Goal: Communication & Community: Connect with others

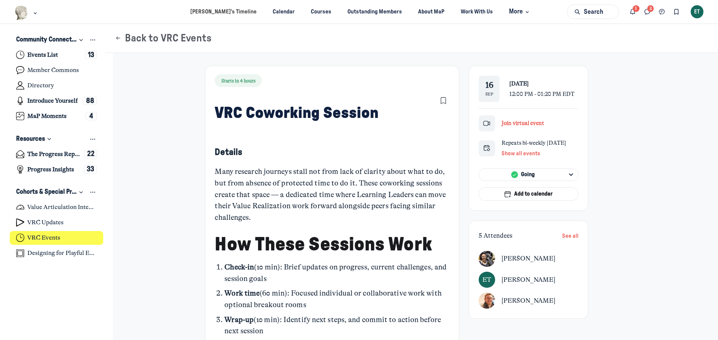
scroll to position [2371, 1469]
click at [570, 236] on span "See all" at bounding box center [570, 237] width 16 height 6
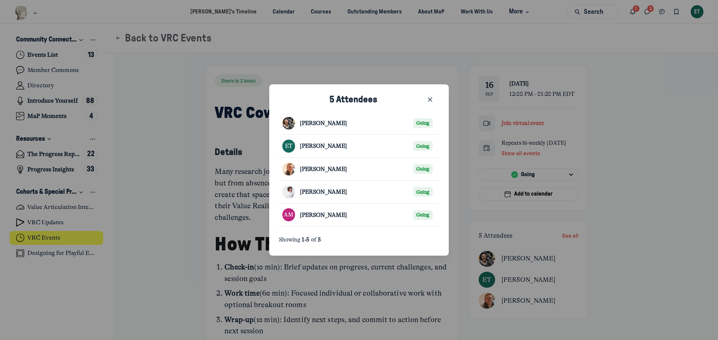
click at [430, 99] on icon "Close" at bounding box center [429, 100] width 7 height 8
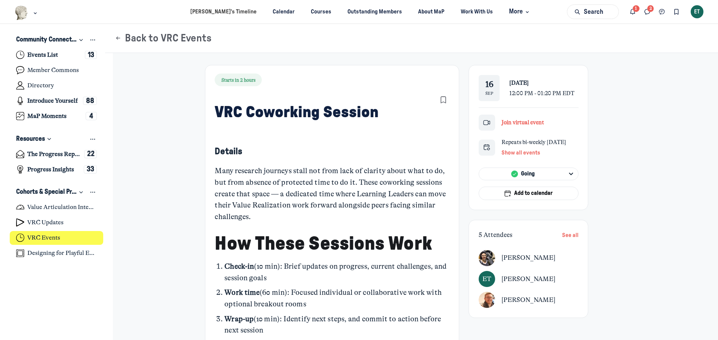
scroll to position [0, 0]
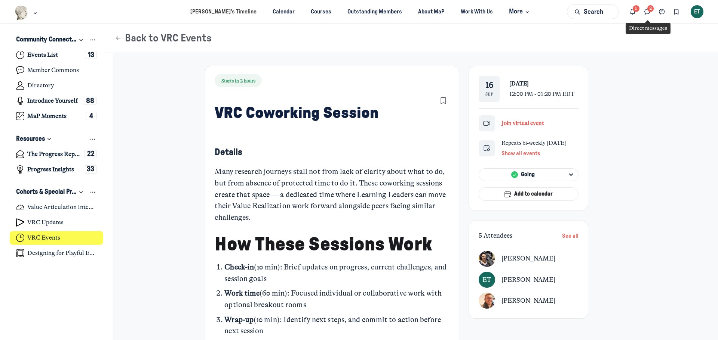
click at [648, 8] on icon "Direct messages" at bounding box center [646, 12] width 7 height 8
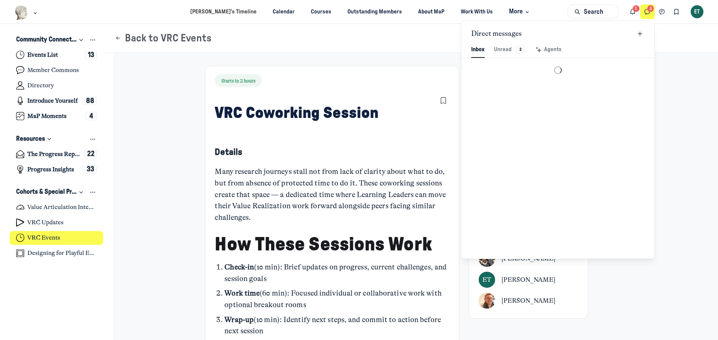
scroll to position [1017, 1742]
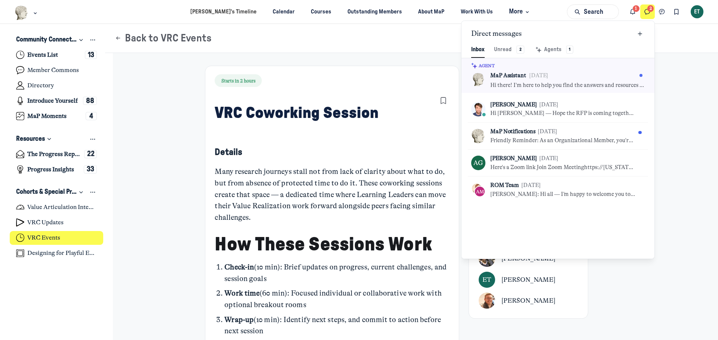
click at [500, 103] on p "[PERSON_NAME]" at bounding box center [513, 105] width 46 height 8
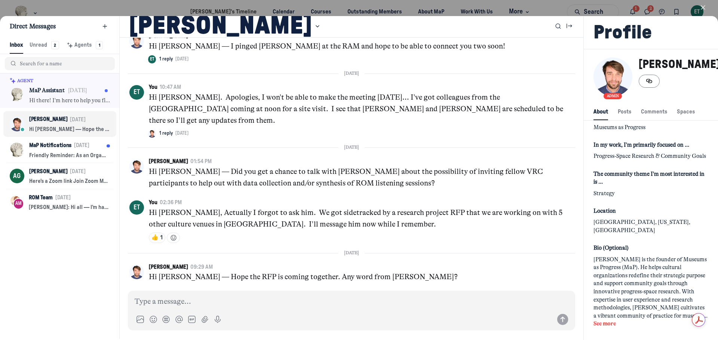
scroll to position [115, 0]
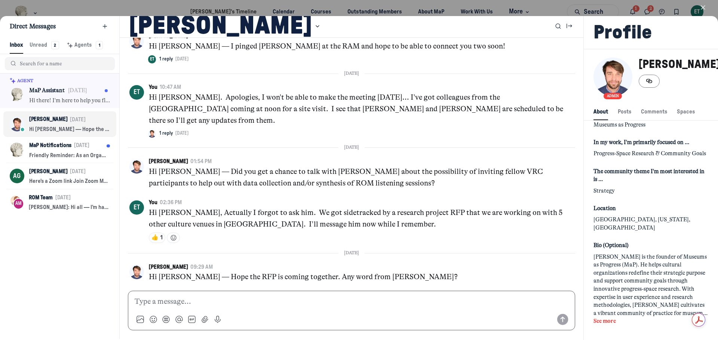
click at [220, 300] on p at bounding box center [352, 302] width 434 height 12
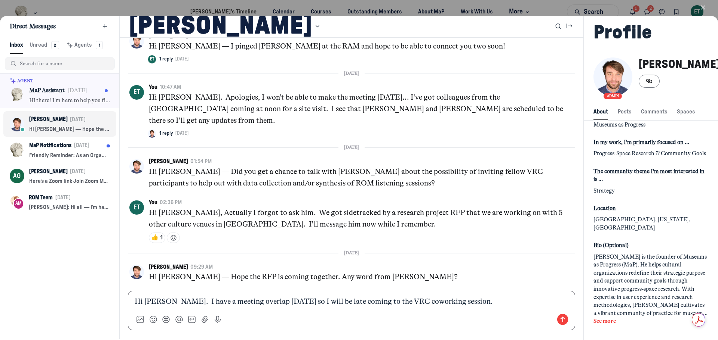
click at [557, 320] on use "Send message" at bounding box center [562, 319] width 11 height 11
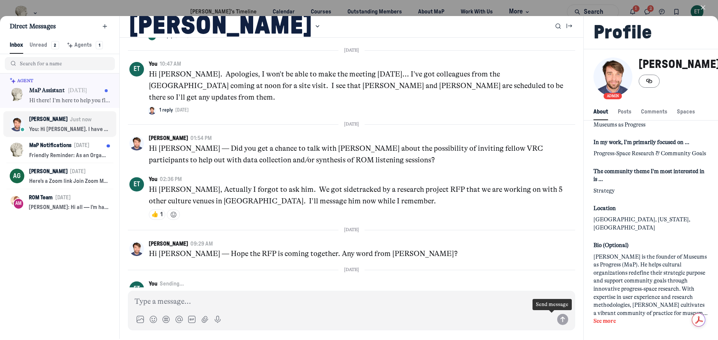
scroll to position [2033, 0]
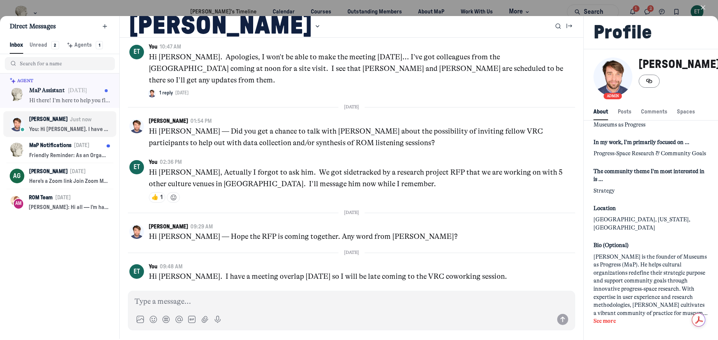
click at [704, 4] on icon "button" at bounding box center [702, 7] width 7 height 7
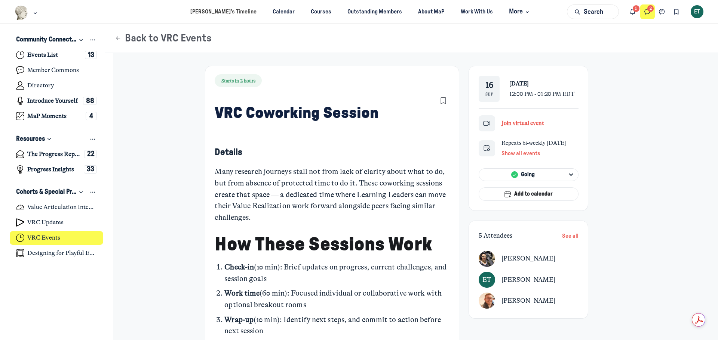
scroll to position [2371, 1469]
